Goal: Go to known website: Go to known website

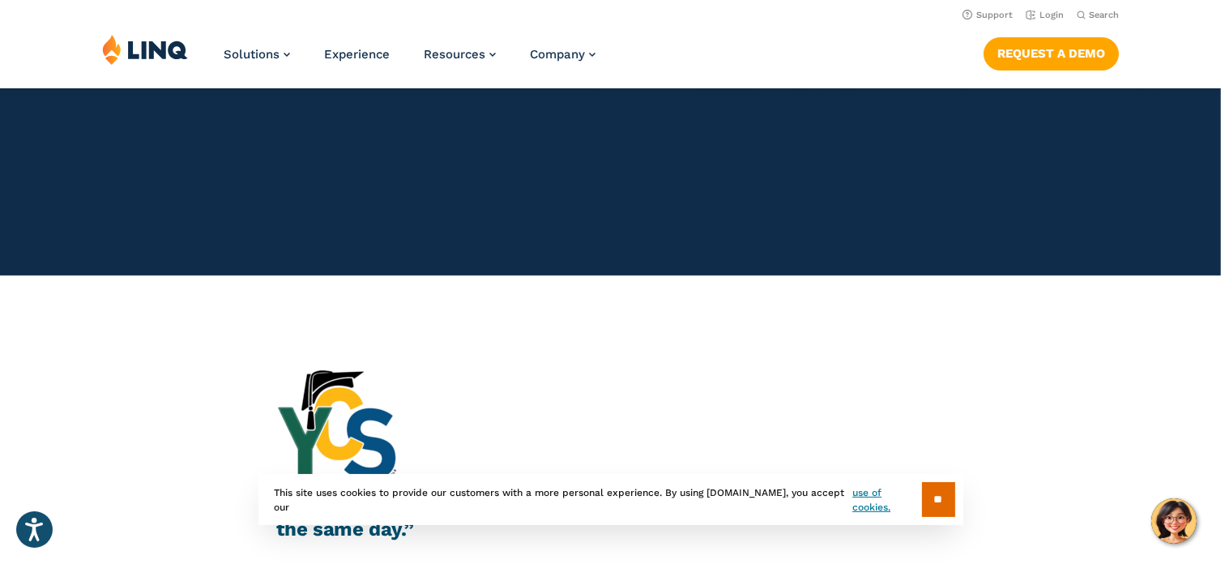
scroll to position [1572, 0]
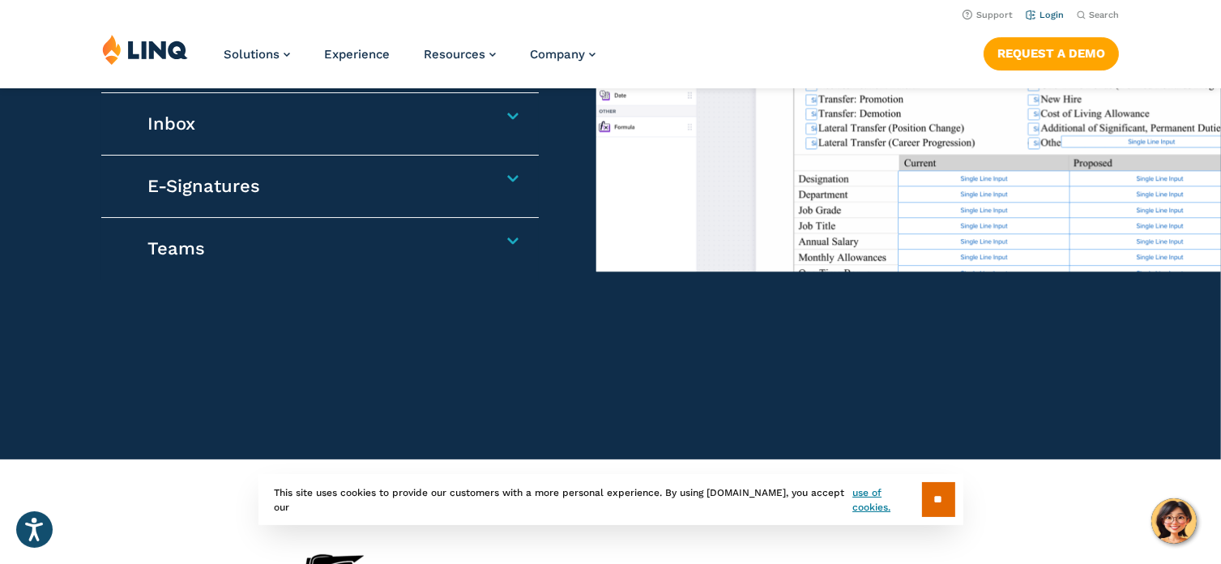
click at [1055, 12] on link "Login" at bounding box center [1044, 15] width 38 height 11
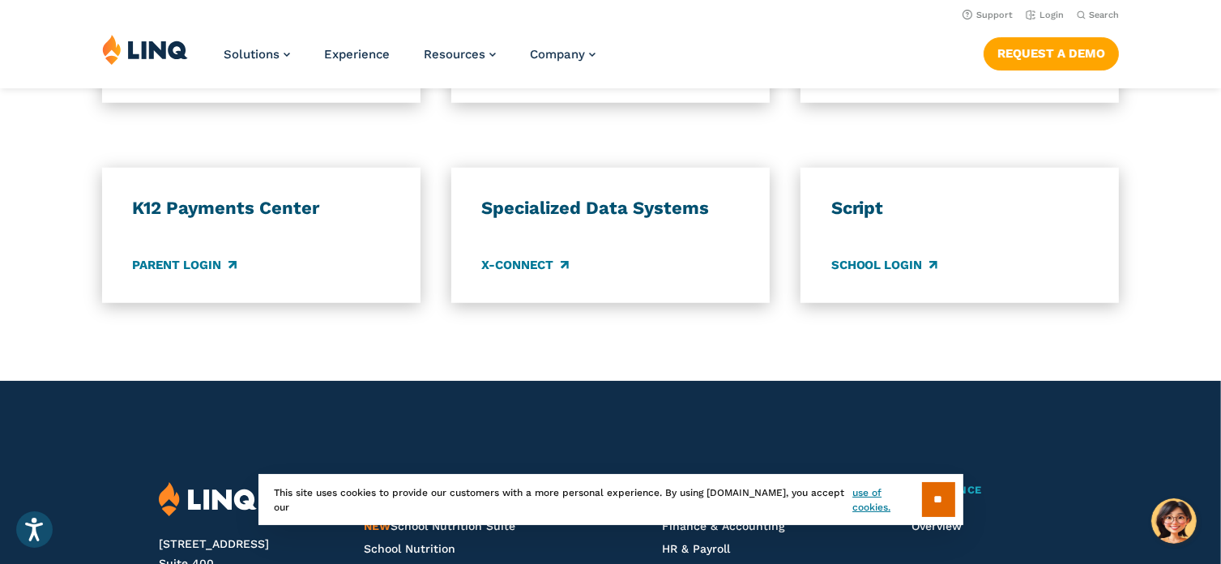
scroll to position [1391, 0]
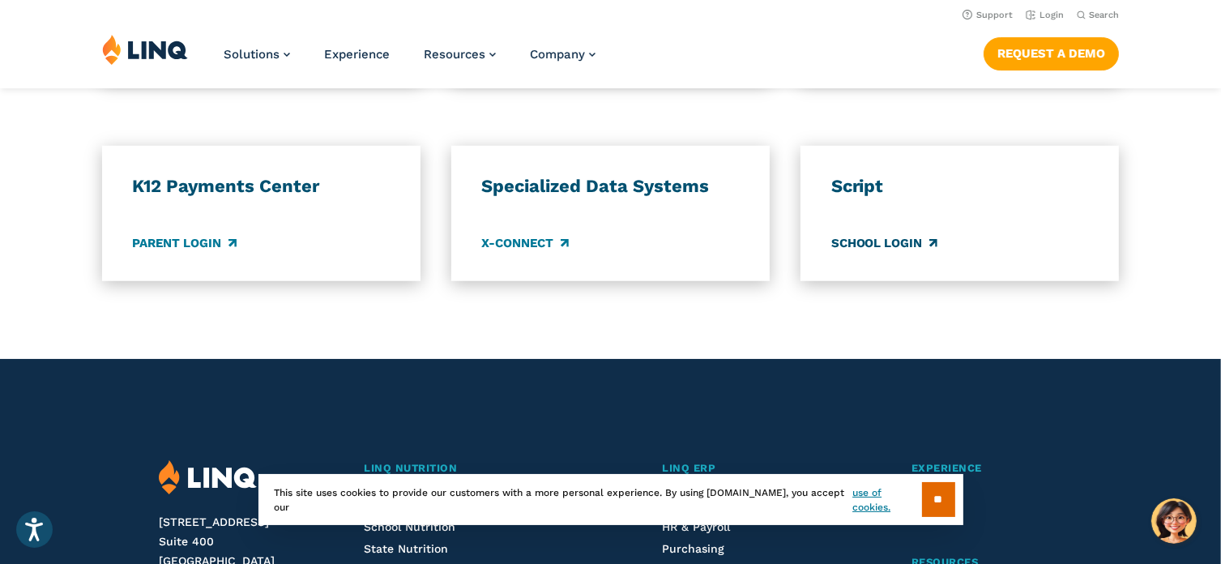
click at [904, 252] on link "School Login" at bounding box center [884, 243] width 106 height 18
